Goal: Transaction & Acquisition: Purchase product/service

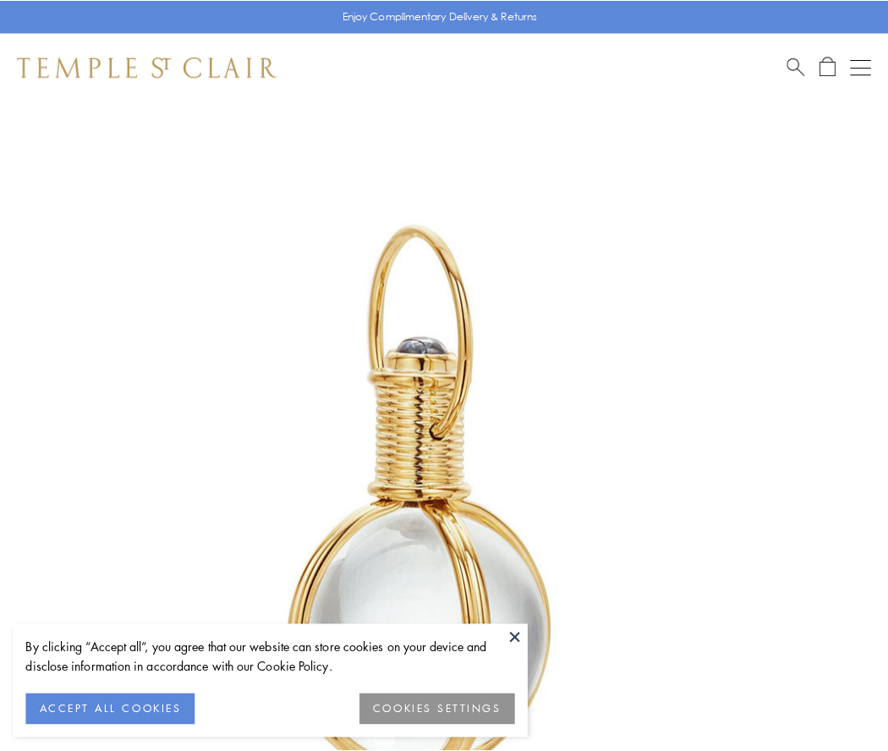
scroll to position [442, 0]
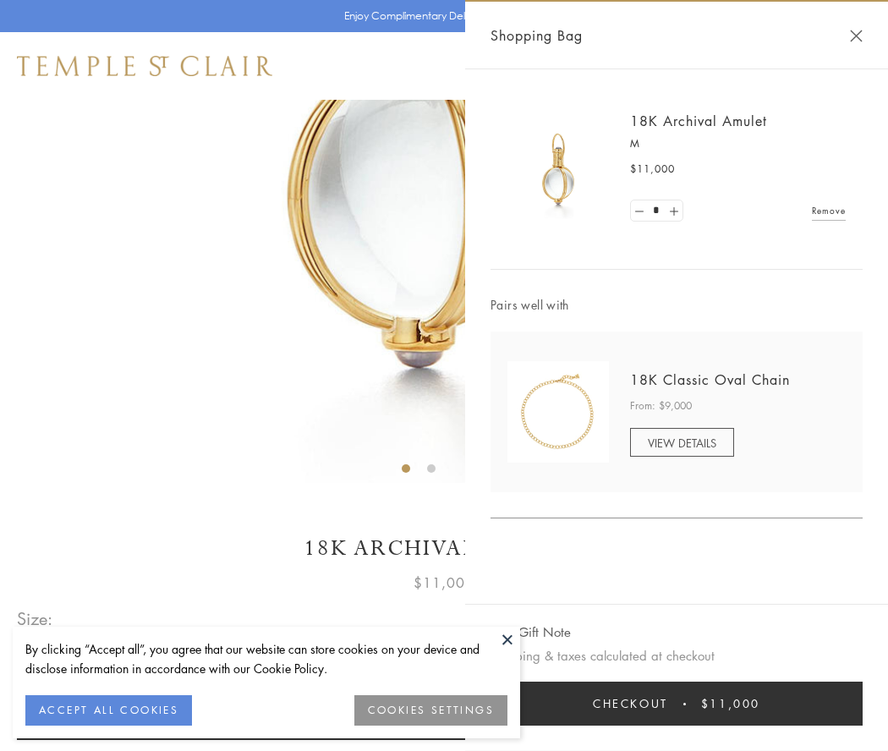
click at [677, 704] on button "Checkout $11,000" at bounding box center [677, 704] width 372 height 44
